Goal: Complete application form

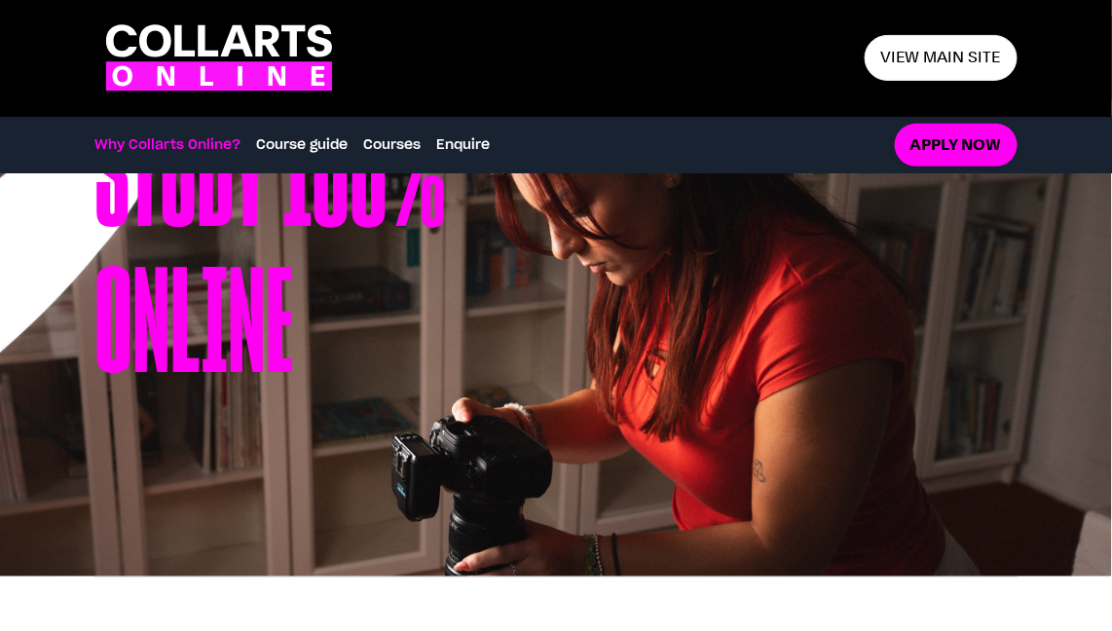
drag, startPoint x: 1121, startPoint y: 97, endPoint x: 1122, endPoint y: 126, distance: 28.3
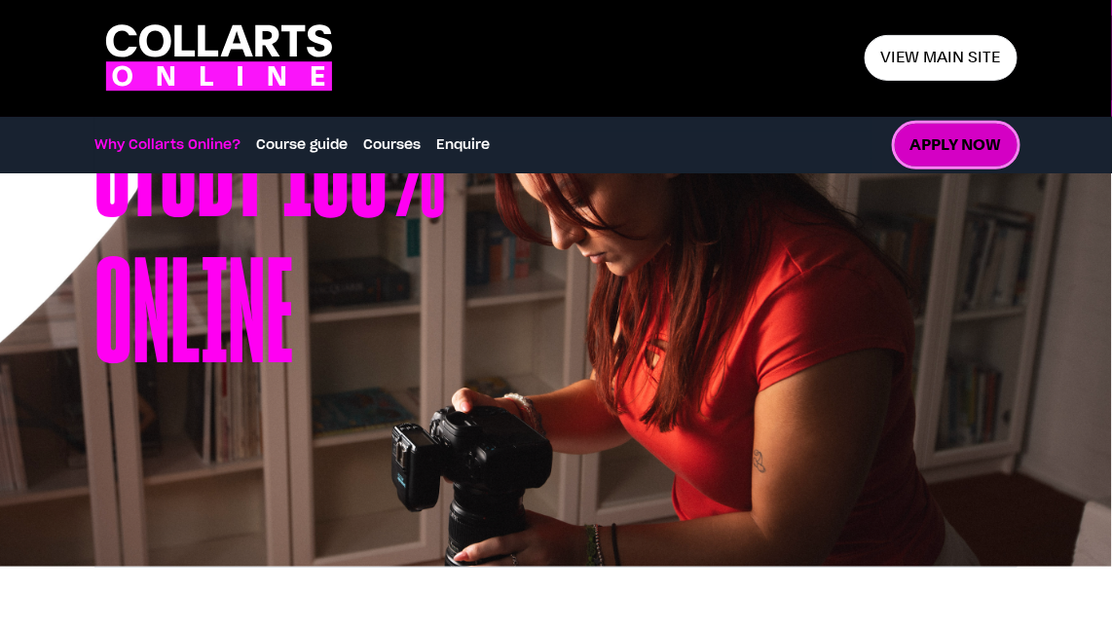
click at [970, 136] on link "Apply now" at bounding box center [956, 146] width 123 height 44
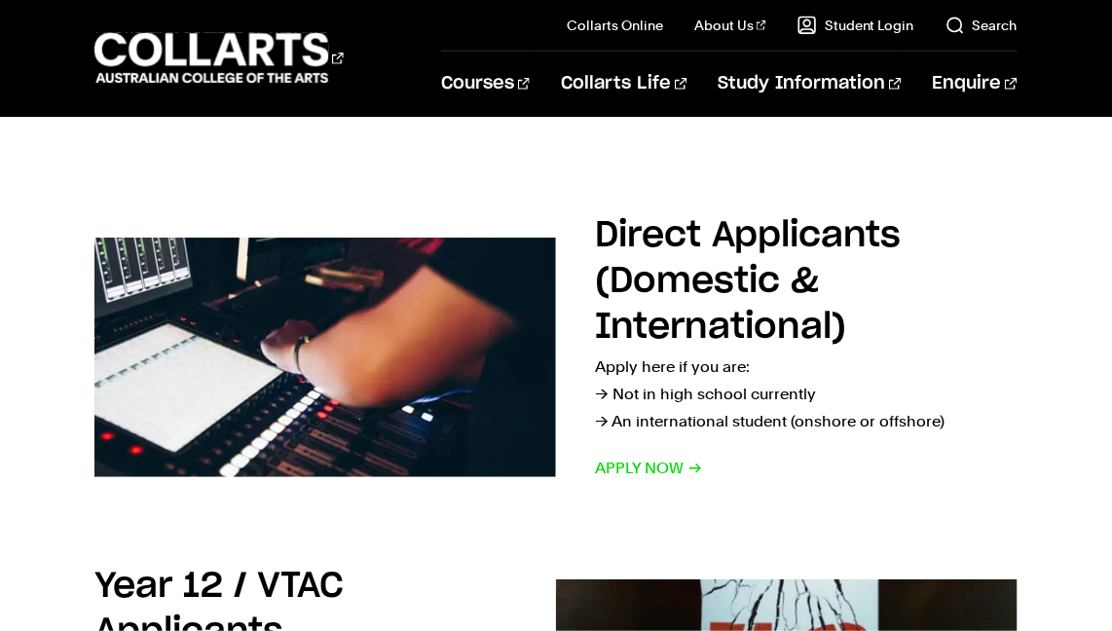
scroll to position [257, 0]
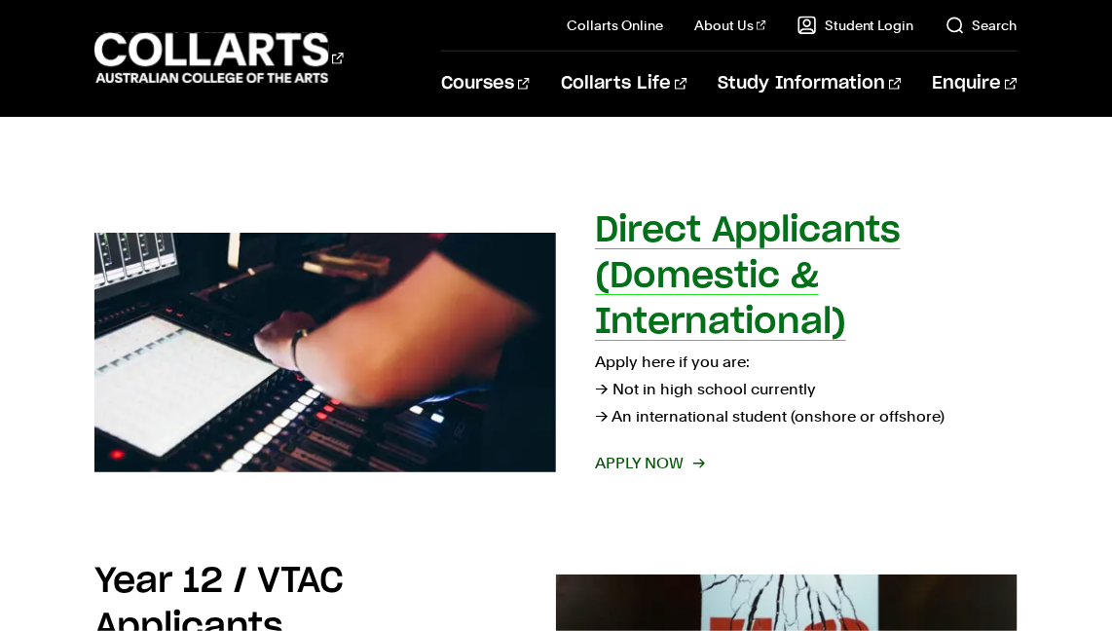
click at [658, 456] on span "Apply now" at bounding box center [649, 463] width 108 height 27
